Goal: Task Accomplishment & Management: Complete application form

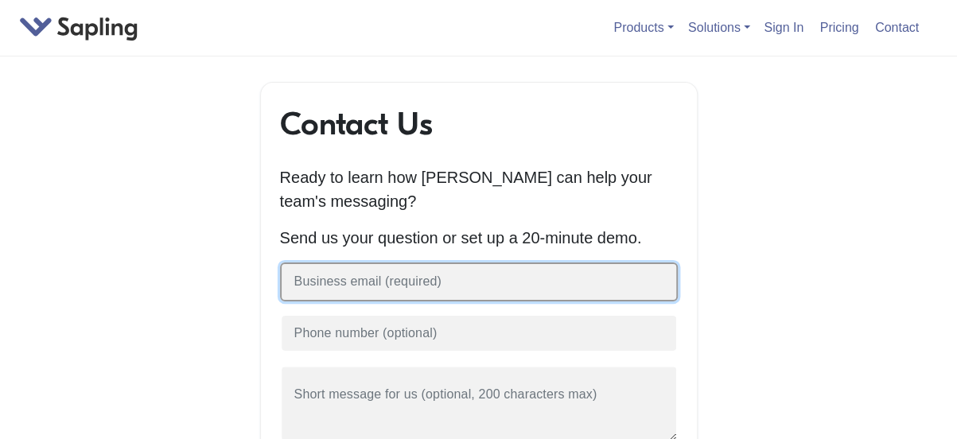
click at [447, 276] on input "text" at bounding box center [479, 282] width 398 height 39
drag, startPoint x: 327, startPoint y: 286, endPoint x: 201, endPoint y: 286, distance: 125.7
paste input "@[DOMAIN_NAME]"
type input "gp@digitalservicepros.com"
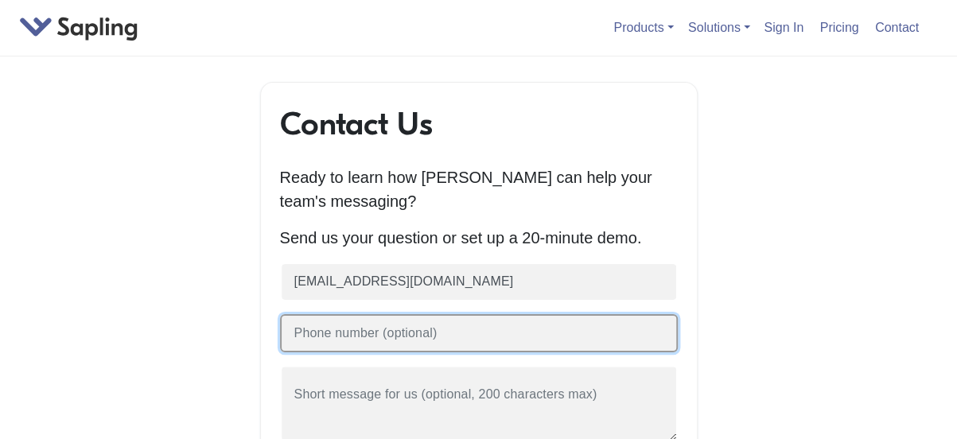
click at [439, 336] on input "text" at bounding box center [479, 333] width 398 height 39
type input "6198551225"
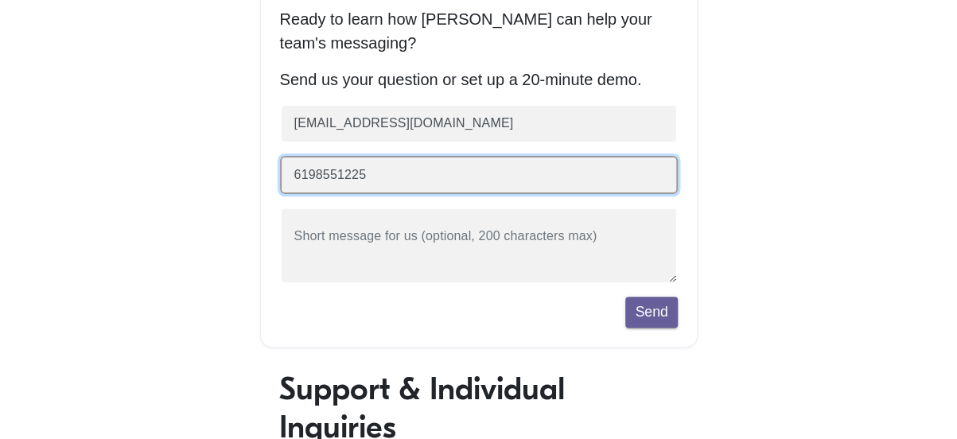
scroll to position [159, 0]
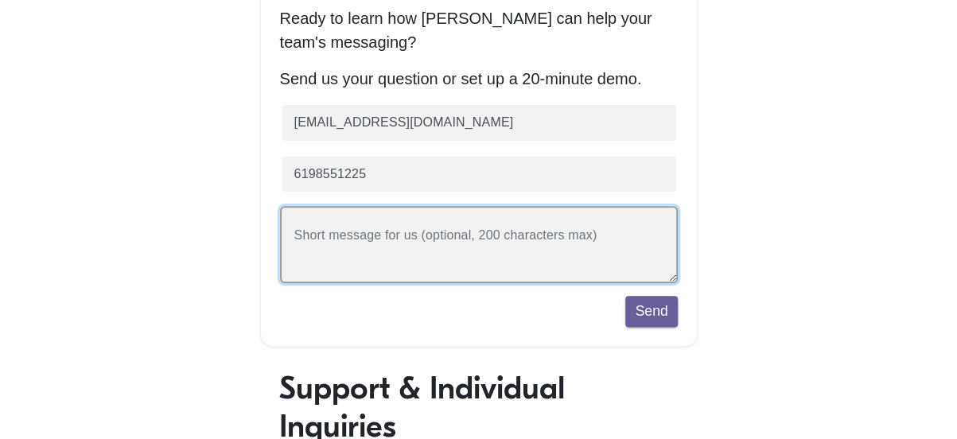
click at [458, 240] on textarea at bounding box center [479, 244] width 398 height 77
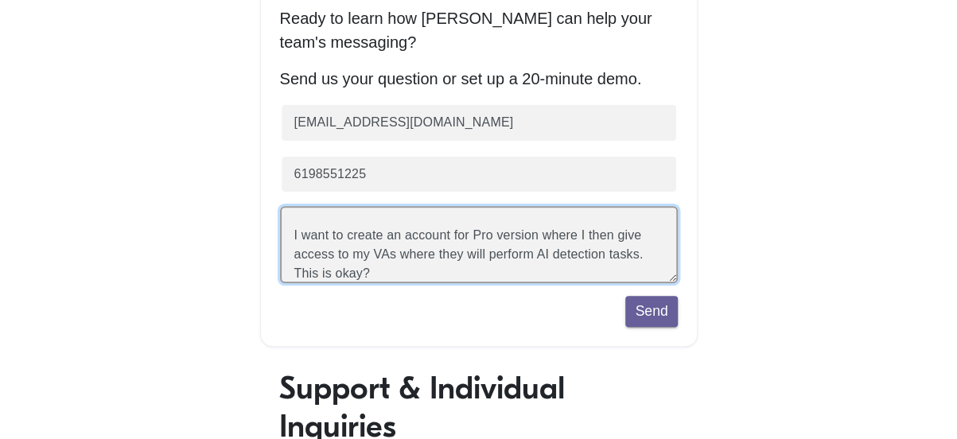
scroll to position [19, 0]
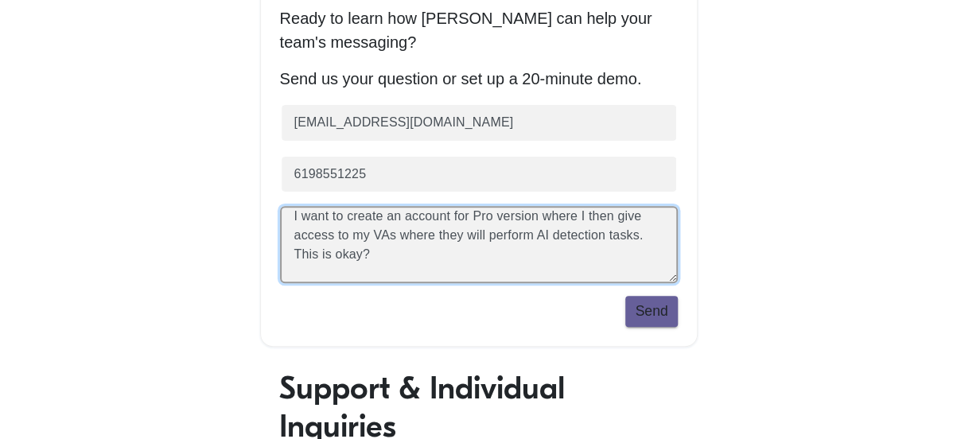
type textarea "I want to create an account for Pro version where I then give access to my VAs …"
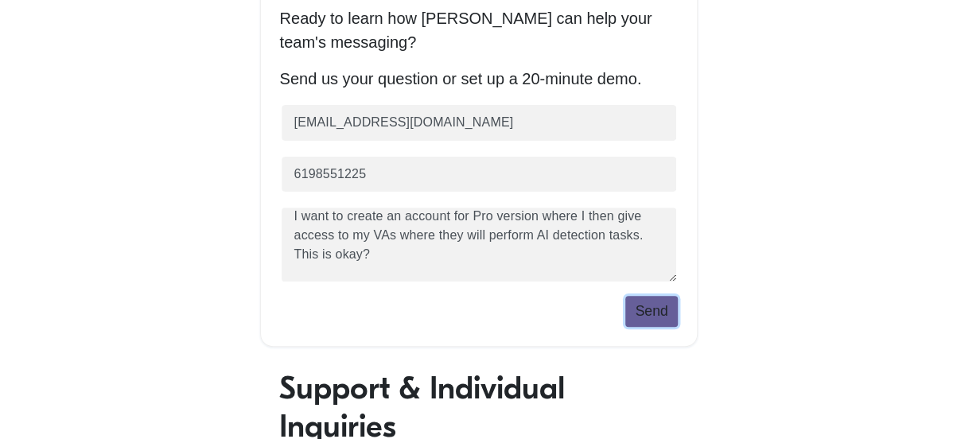
click at [656, 318] on button "Send" at bounding box center [651, 311] width 52 height 30
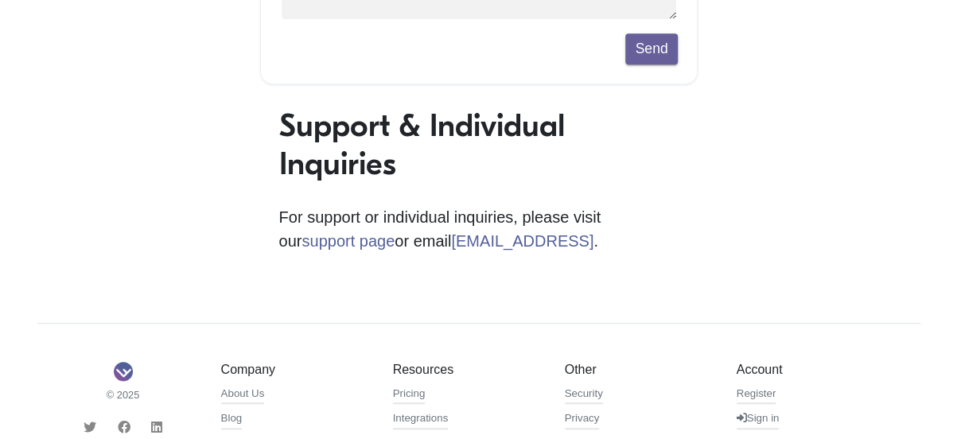
scroll to position [557, 0]
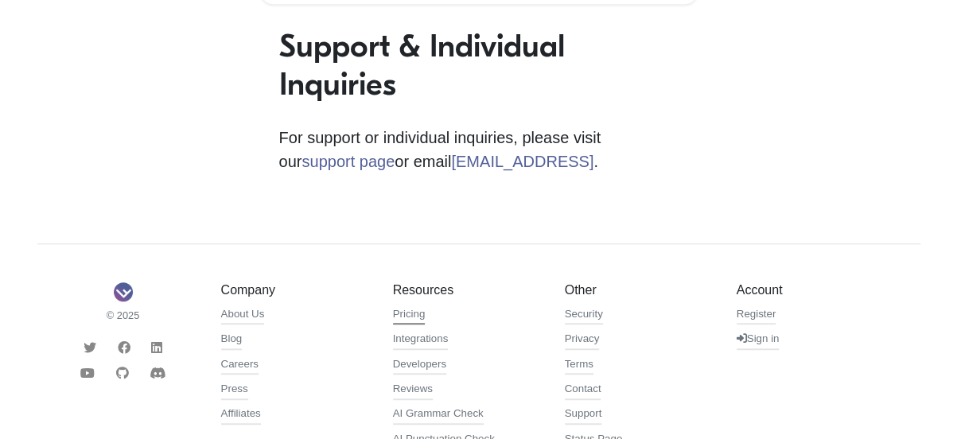
click at [412, 323] on link "Pricing" at bounding box center [409, 315] width 33 height 19
